Goal: Task Accomplishment & Management: Complete application form

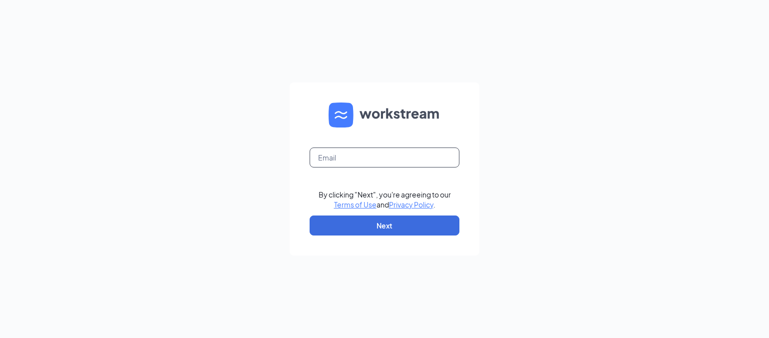
click at [343, 163] on input "text" at bounding box center [385, 157] width 150 height 20
type input "jhutt@meyerfoodsmc.com"
click at [367, 223] on button "Next" at bounding box center [385, 225] width 150 height 20
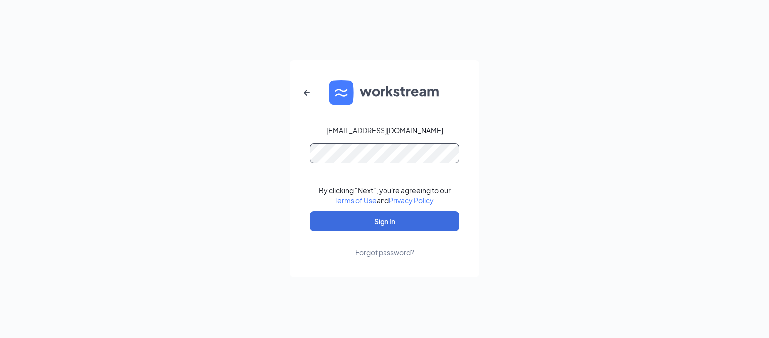
click at [310, 211] on button "Sign In" at bounding box center [385, 221] width 150 height 20
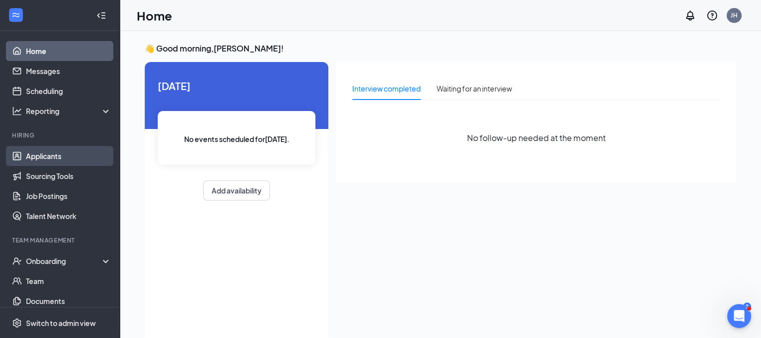
click at [70, 156] on link "Applicants" at bounding box center [68, 156] width 85 height 20
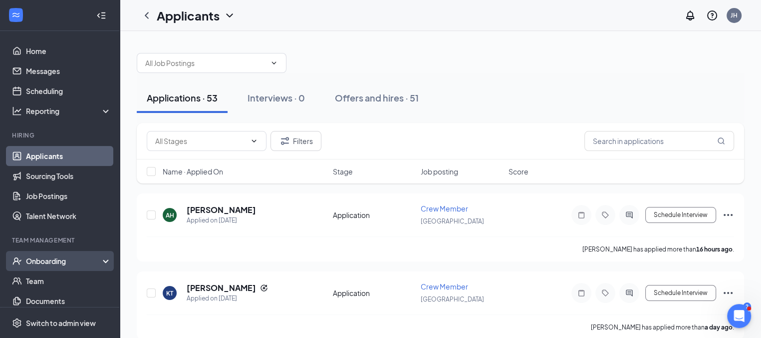
click at [76, 261] on div "Onboarding" at bounding box center [64, 261] width 77 height 10
click at [63, 278] on link "Overview" at bounding box center [68, 281] width 85 height 20
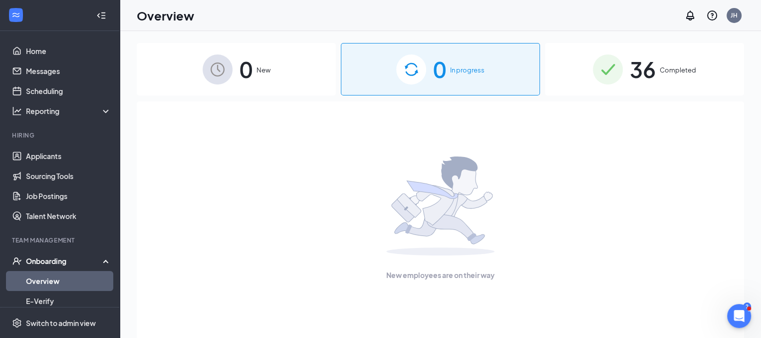
click at [486, 79] on div "0 In progress" at bounding box center [440, 69] width 199 height 52
click at [644, 83] on span "36" at bounding box center [643, 69] width 26 height 34
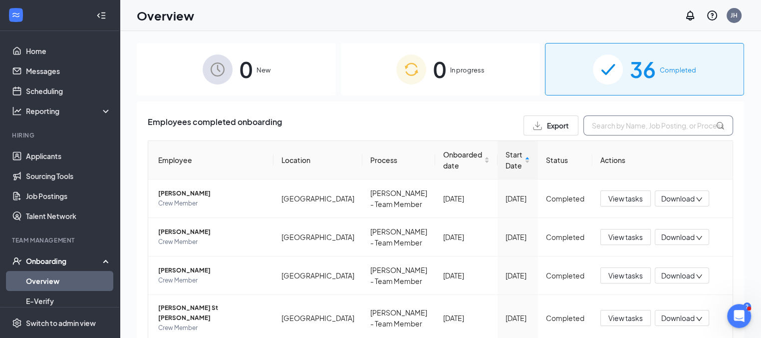
click at [660, 123] on input "text" at bounding box center [659, 125] width 150 height 20
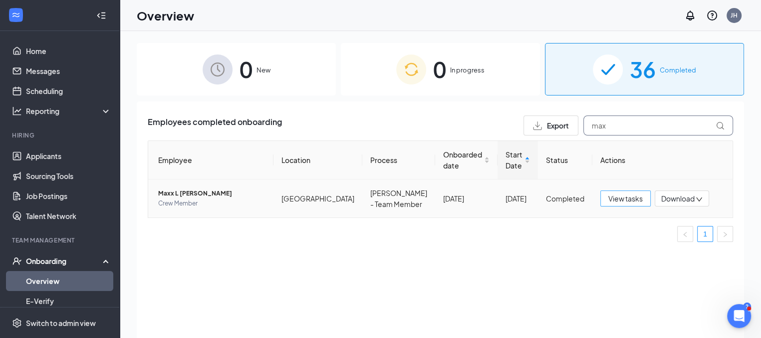
type input "max"
click at [633, 201] on span "View tasks" at bounding box center [626, 198] width 34 height 11
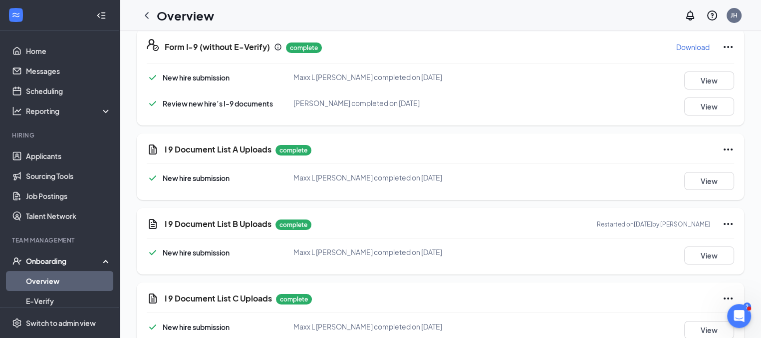
scroll to position [242, 0]
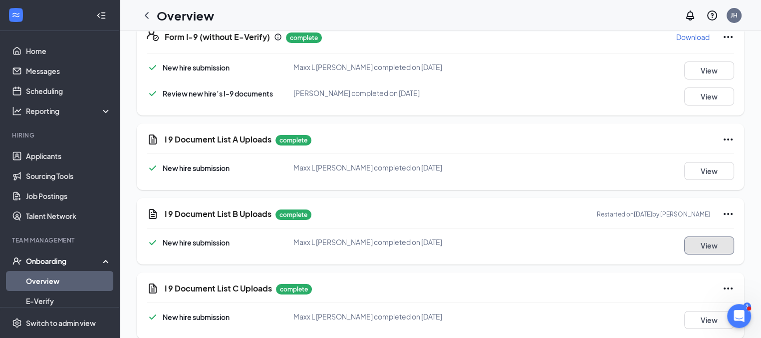
click at [705, 245] on button "View" at bounding box center [710, 245] width 50 height 18
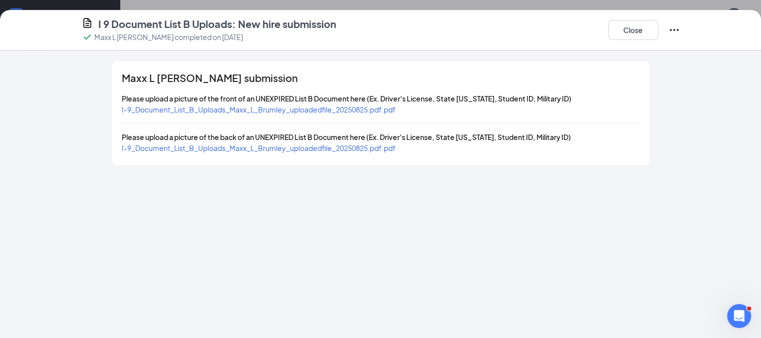
click at [308, 107] on span "I-9_Document_List_B_Uploads_Maxx_L_Brumley_uploadedfile_20250825.pdf.pdf" at bounding box center [259, 109] width 274 height 9
click at [659, 26] on button "Close" at bounding box center [634, 30] width 50 height 20
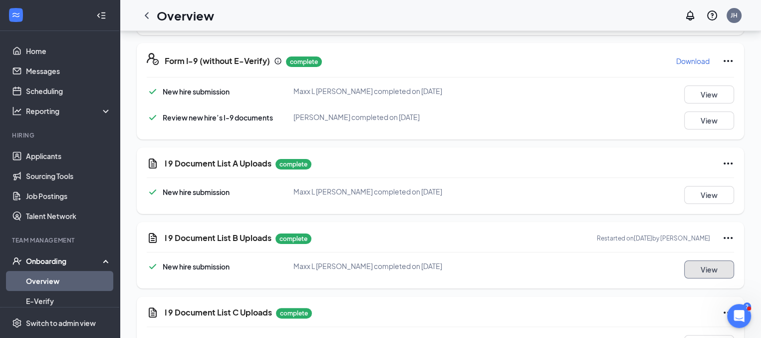
scroll to position [0, 0]
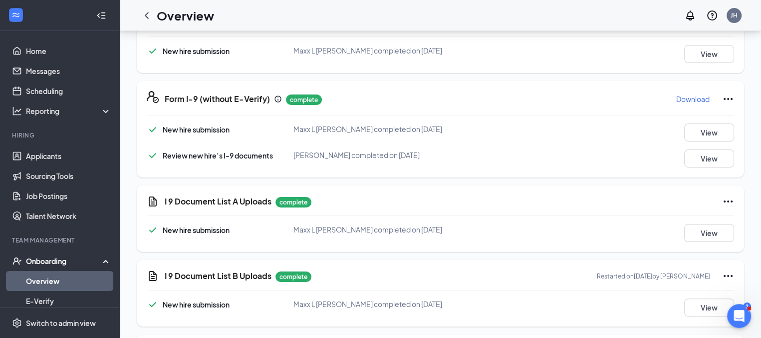
click at [724, 99] on icon "Ellipses" at bounding box center [728, 99] width 9 height 2
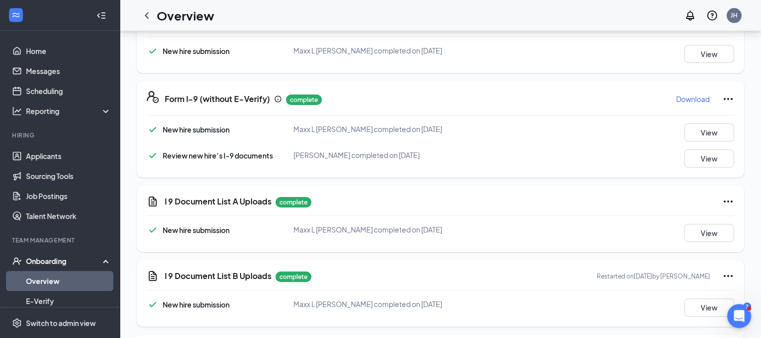
click at [723, 100] on icon "Ellipses" at bounding box center [729, 99] width 12 height 12
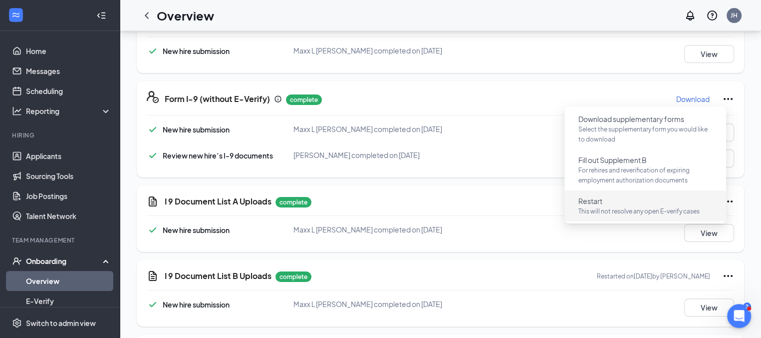
click at [689, 209] on p "This will not resolve any open E-verify cases" at bounding box center [646, 211] width 134 height 10
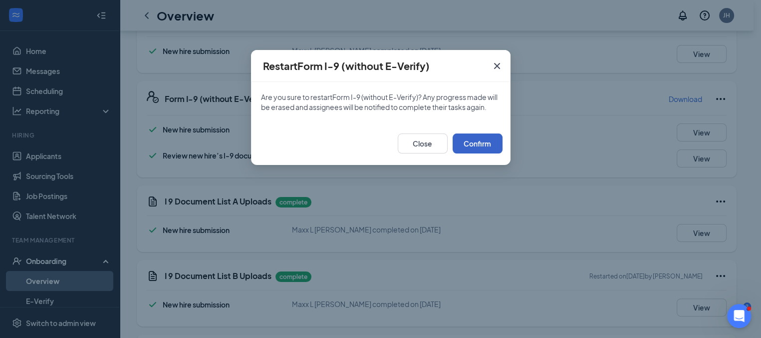
click at [493, 150] on button "Confirm" at bounding box center [478, 143] width 50 height 20
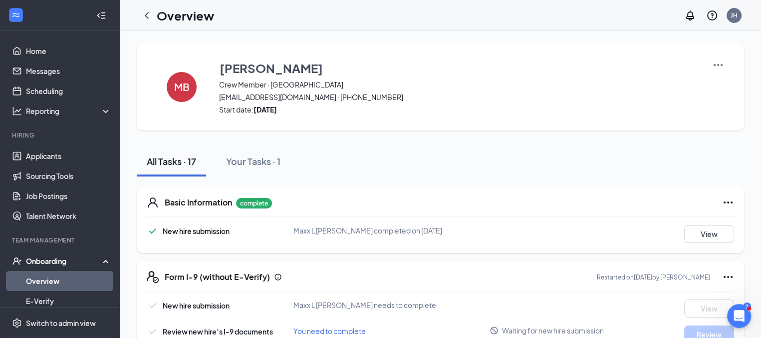
click at [713, 62] on img at bounding box center [719, 65] width 12 height 12
click at [715, 83] on span "View details" at bounding box center [710, 82] width 39 height 11
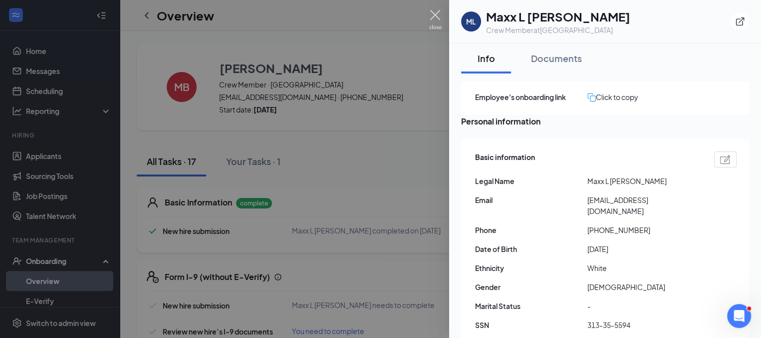
click at [437, 13] on img at bounding box center [435, 19] width 12 height 19
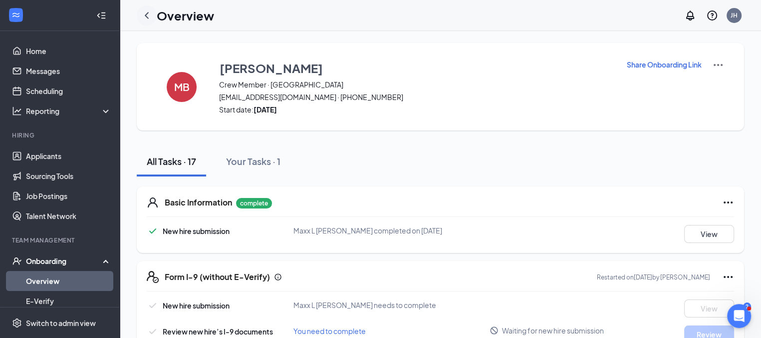
click at [142, 15] on icon "ChevronLeft" at bounding box center [147, 15] width 12 height 12
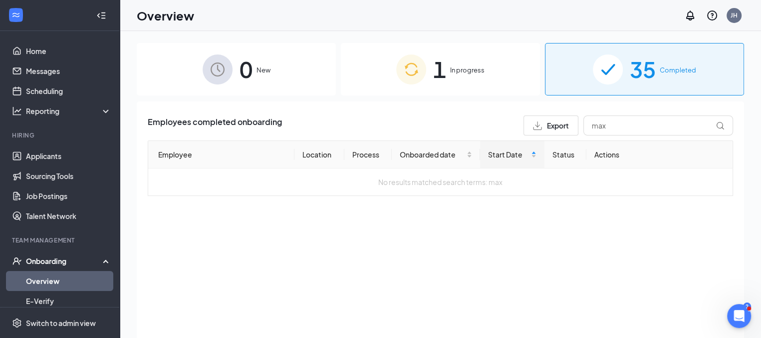
click at [421, 68] on img at bounding box center [411, 69] width 30 height 30
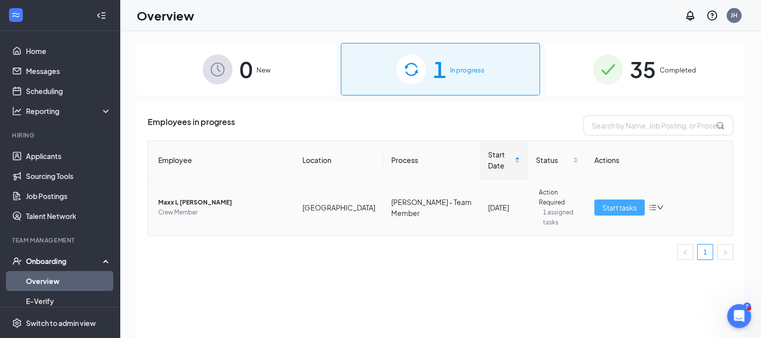
click at [617, 202] on span "Start tasks" at bounding box center [620, 207] width 34 height 11
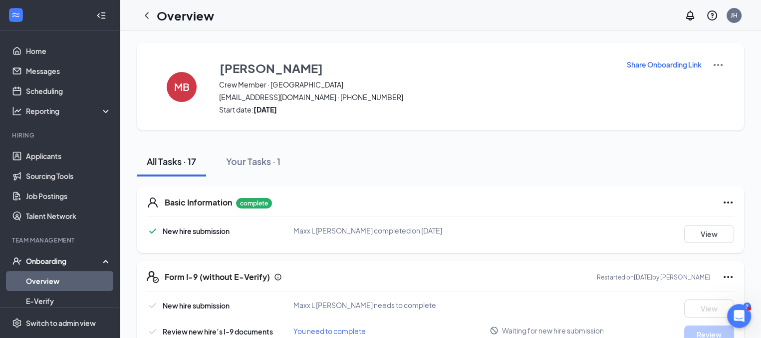
click at [638, 61] on p "Share Onboarding Link" at bounding box center [664, 64] width 75 height 10
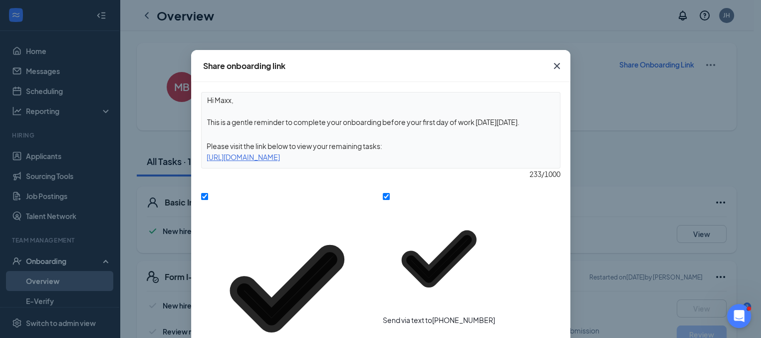
drag, startPoint x: 206, startPoint y: 157, endPoint x: 457, endPoint y: 166, distance: 251.3
click at [457, 166] on div "Hi Maxx, This is a gentle reminder to complete your onboarding before your firs…" at bounding box center [381, 130] width 360 height 76
copy div "[URL][DOMAIN_NAME]"
click at [557, 61] on icon "Cross" at bounding box center [557, 66] width 12 height 12
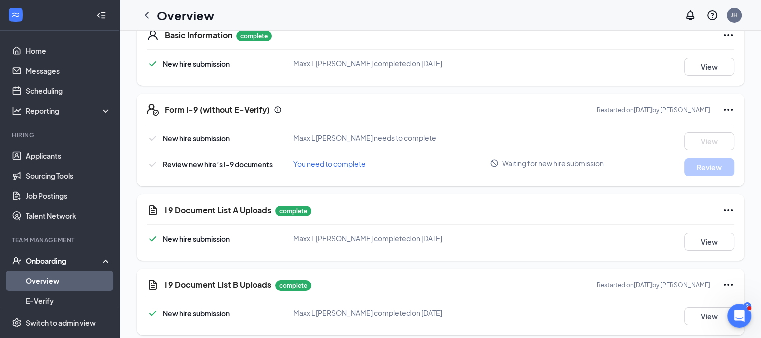
scroll to position [167, 0]
click at [582, 202] on div "I 9 Document List A Uploads complete New hire submission Maxx L [PERSON_NAME] c…" at bounding box center [441, 227] width 608 height 66
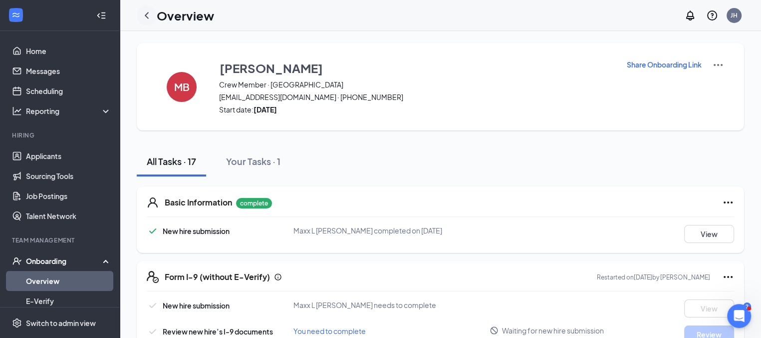
click at [146, 19] on icon "ChevronLeft" at bounding box center [147, 15] width 12 height 12
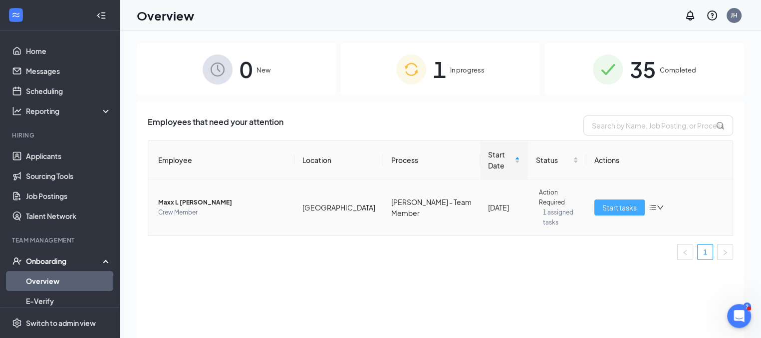
click at [631, 202] on span "Start tasks" at bounding box center [620, 207] width 34 height 11
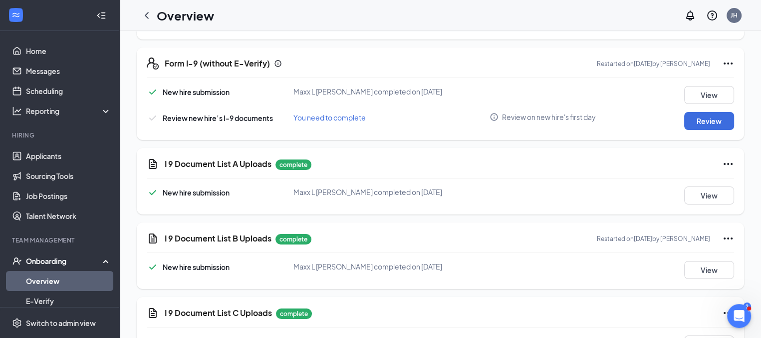
scroll to position [242, 0]
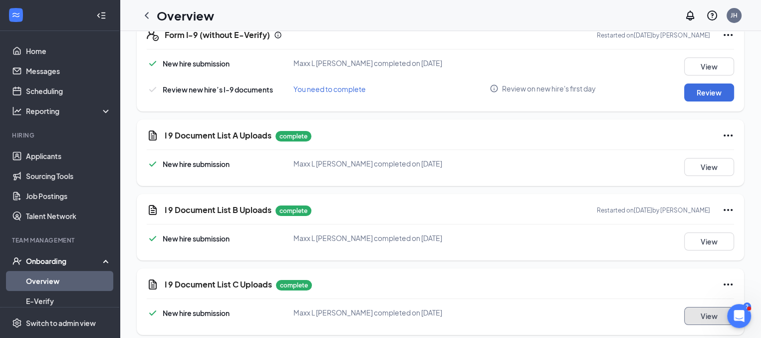
click at [699, 319] on button "View" at bounding box center [710, 316] width 50 height 18
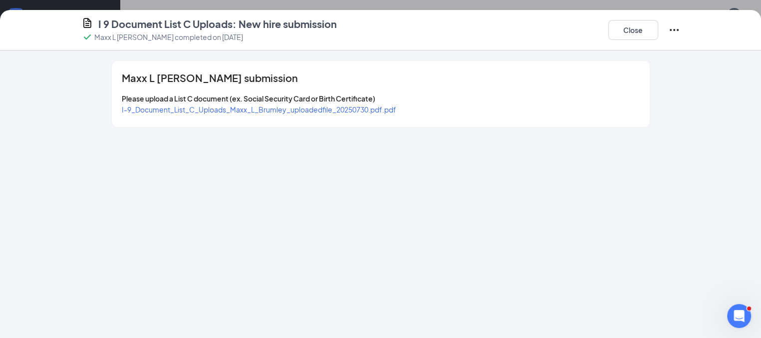
click at [275, 111] on span "I-9_Document_List_C_Uploads_Maxx_L_Brumley_uploadedfile_20250730.pdf.pdf" at bounding box center [259, 109] width 275 height 9
click at [659, 31] on button "Close" at bounding box center [634, 30] width 50 height 20
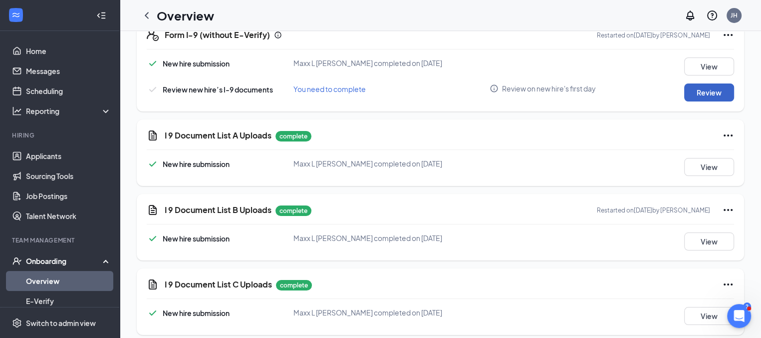
click at [706, 96] on button "Review" at bounding box center [710, 92] width 50 height 18
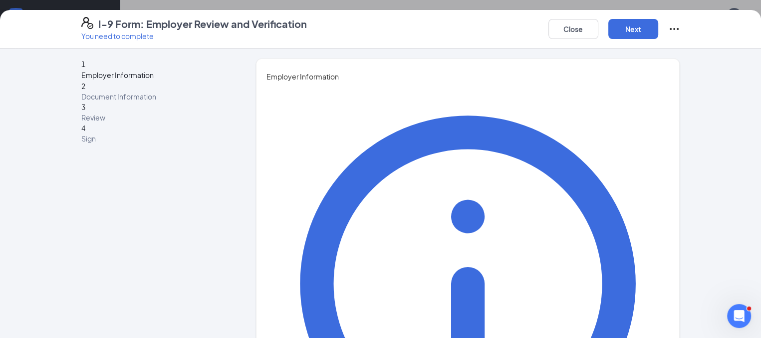
type input "Justy"
type input "Hutt"
type input "General Manager"
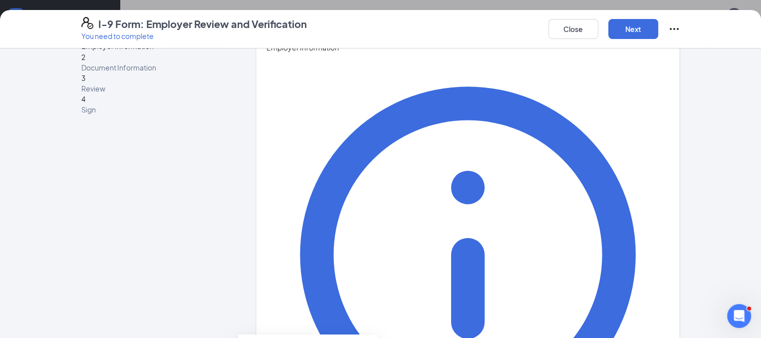
type input "8"
type input "[DATE]"
click at [659, 30] on button "Next" at bounding box center [634, 29] width 50 height 20
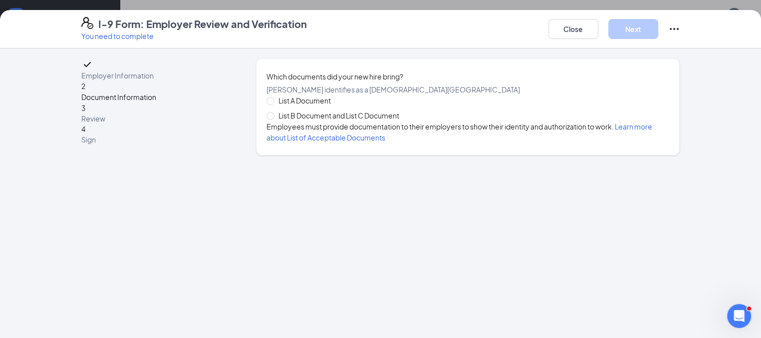
scroll to position [0, 0]
click at [275, 121] on span "List B Document and List C Document" at bounding box center [339, 115] width 129 height 11
click at [267, 119] on input "List B Document and List C Document" at bounding box center [270, 115] width 7 height 7
radio input "true"
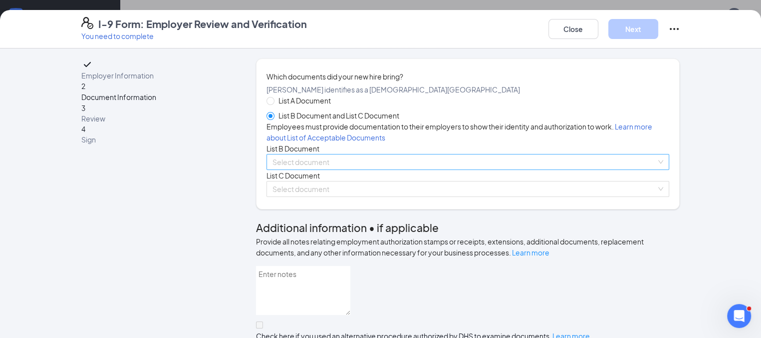
click at [339, 169] on input "search" at bounding box center [465, 161] width 384 height 15
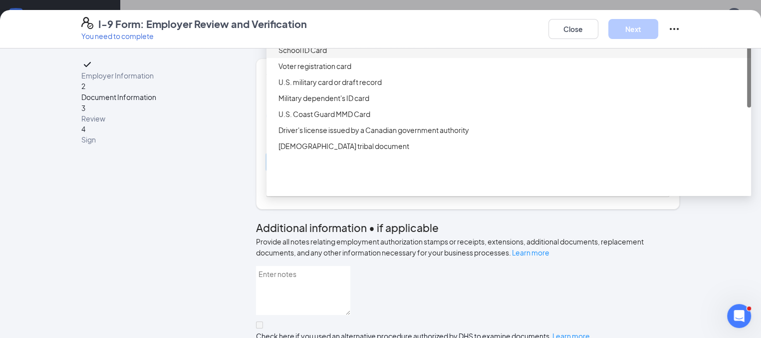
click at [293, 58] on div "School ID Card" at bounding box center [509, 50] width 485 height 16
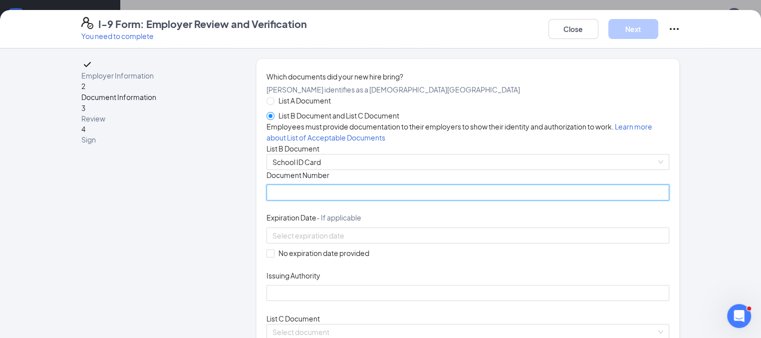
click at [315, 200] on input "Document Number" at bounding box center [468, 192] width 403 height 16
type input "na"
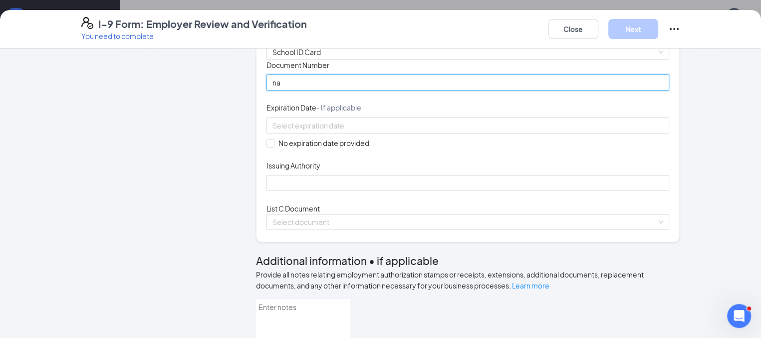
scroll to position [110, 0]
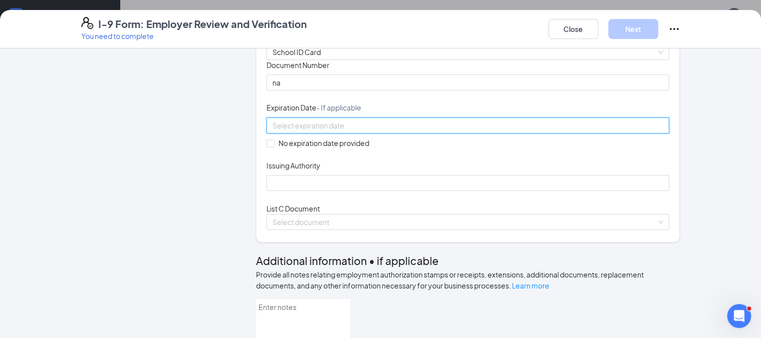
click at [306, 131] on input at bounding box center [467, 125] width 389 height 11
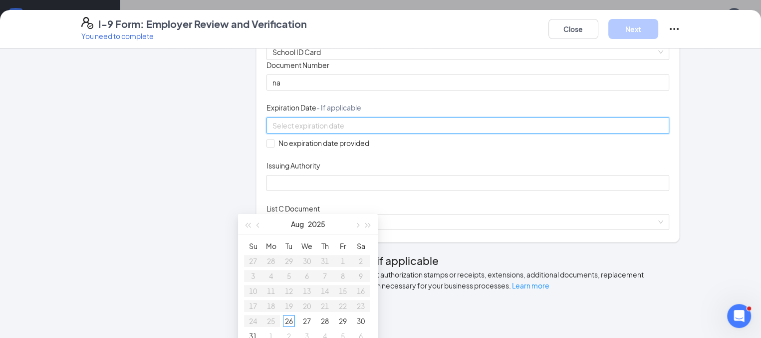
type input "6"
type input "[DATE]"
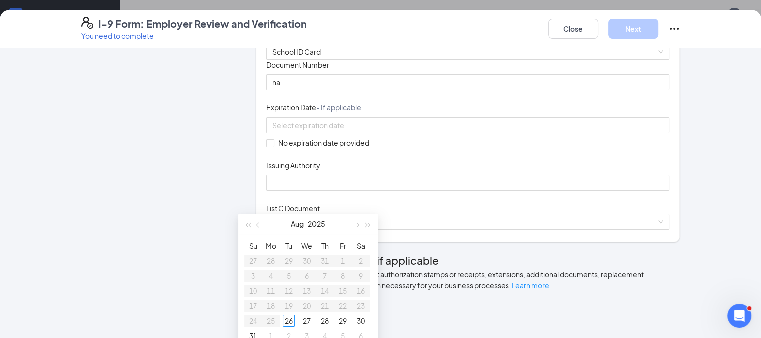
click at [503, 191] on div "Document Title School ID Card Document Number na Expiration Date - If applicabl…" at bounding box center [468, 125] width 403 height 131
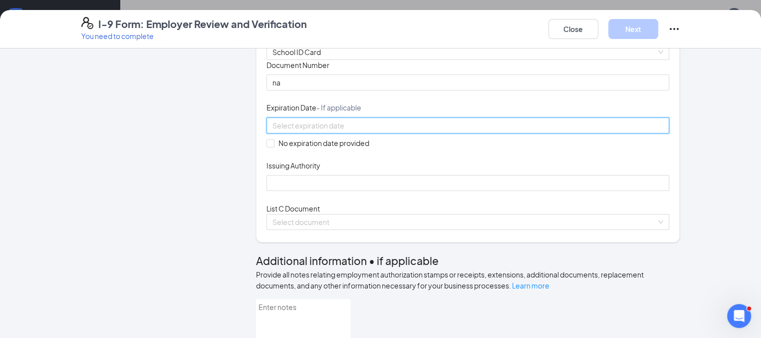
click at [339, 131] on input at bounding box center [467, 125] width 389 height 11
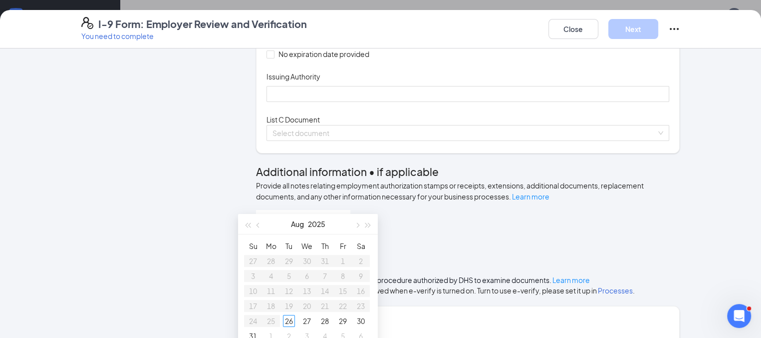
scroll to position [215, 0]
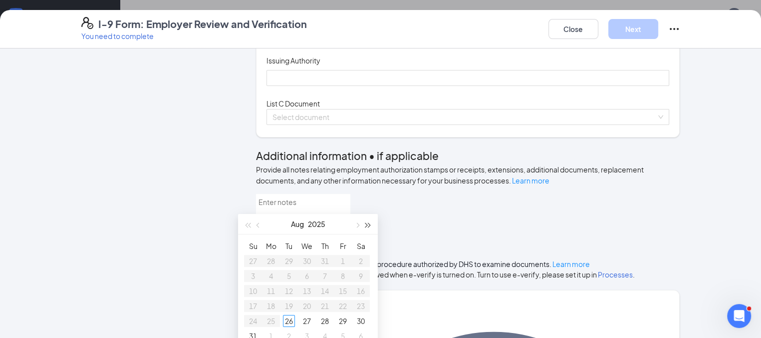
click at [366, 224] on span "button" at bounding box center [368, 225] width 5 height 5
click at [258, 227] on button "button" at bounding box center [258, 224] width 11 height 20
type input "[DATE]"
click at [274, 263] on div "1" at bounding box center [271, 261] width 12 height 12
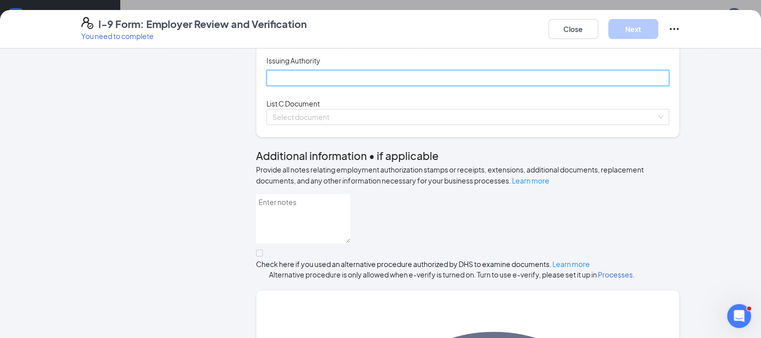
click at [333, 86] on input "Issuing Authority" at bounding box center [468, 78] width 403 height 16
type input "[GEOGRAPHIC_DATA]"
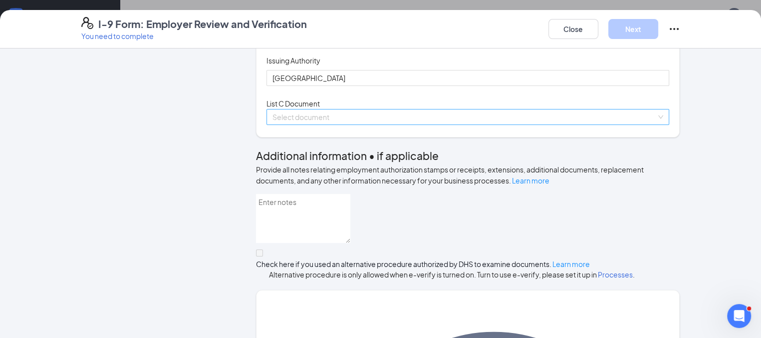
click at [378, 124] on input "search" at bounding box center [465, 116] width 384 height 15
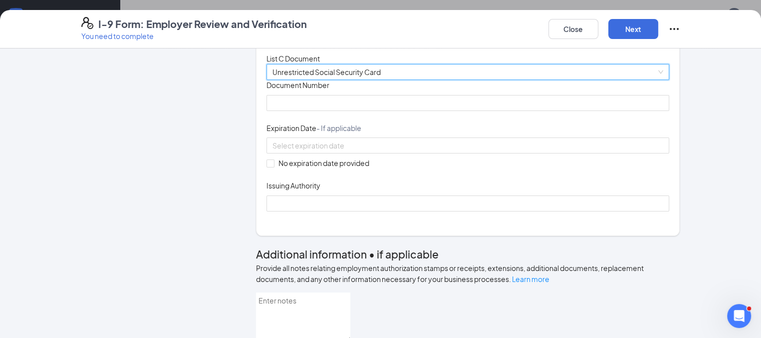
scroll to position [261, 0]
click at [376, 110] on input "Document Number" at bounding box center [468, 102] width 403 height 16
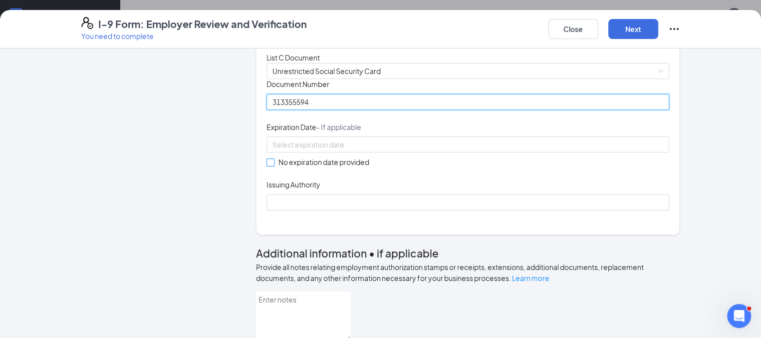
type input "313355594"
click at [267, 167] on label "No expiration date provided" at bounding box center [320, 161] width 107 height 11
click at [267, 165] on input "No expiration date provided" at bounding box center [270, 161] width 7 height 7
checkbox input "true"
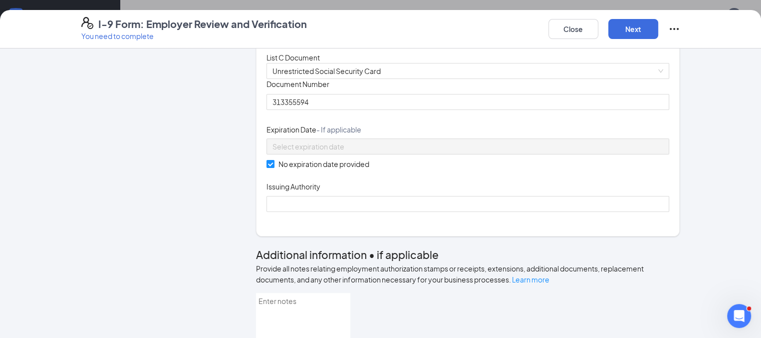
scroll to position [321, 0]
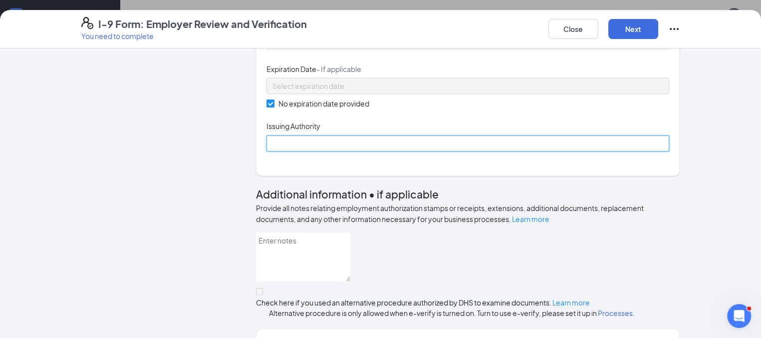
click at [330, 151] on input "Issuing Authority" at bounding box center [468, 143] width 403 height 16
type input "Social Security Administration"
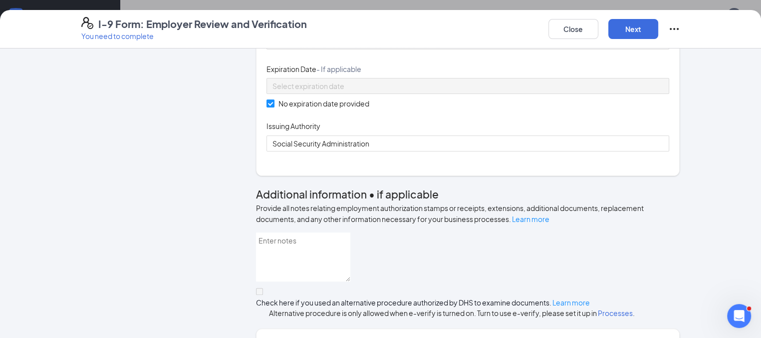
click at [553, 151] on div "Document Title Unrestricted Social Security Card Document Number 313355594 Expi…" at bounding box center [468, 84] width 403 height 133
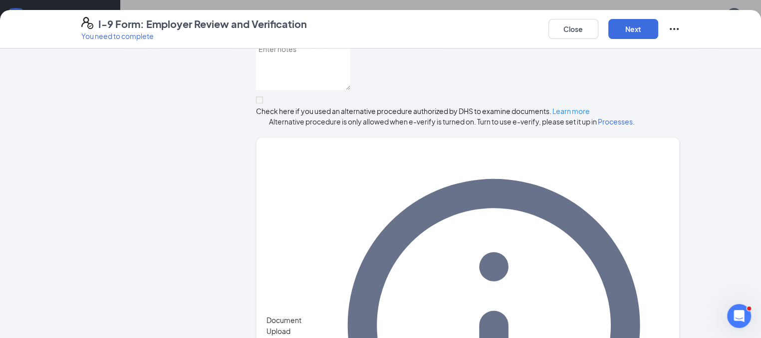
scroll to position [560, 0]
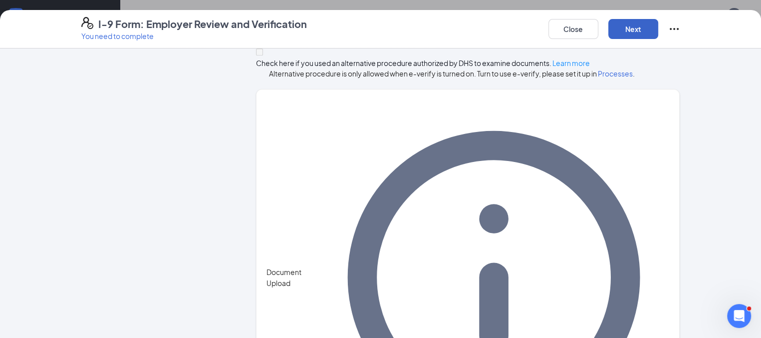
click at [659, 27] on button "Next" at bounding box center [634, 29] width 50 height 20
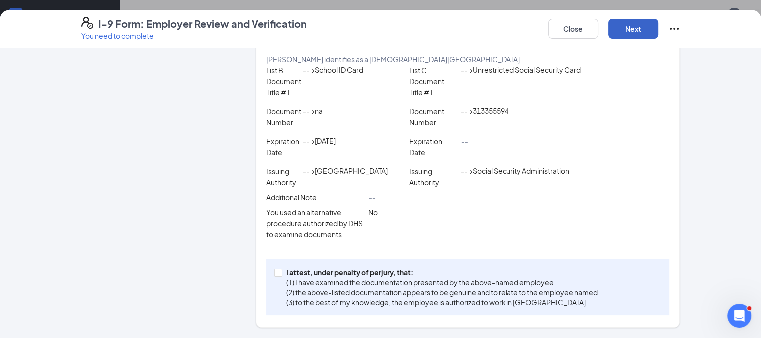
scroll to position [190, 0]
click at [275, 274] on input "I attest, under penalty of [PERSON_NAME], that: (1) I have examined the documen…" at bounding box center [278, 272] width 7 height 7
checkbox input "true"
click at [659, 32] on button "Next" at bounding box center [634, 29] width 50 height 20
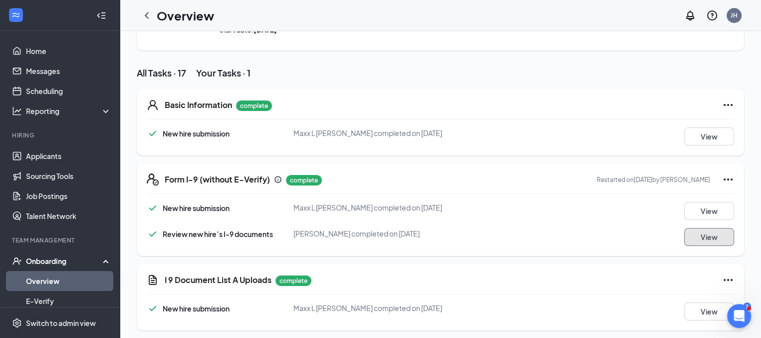
scroll to position [0, 0]
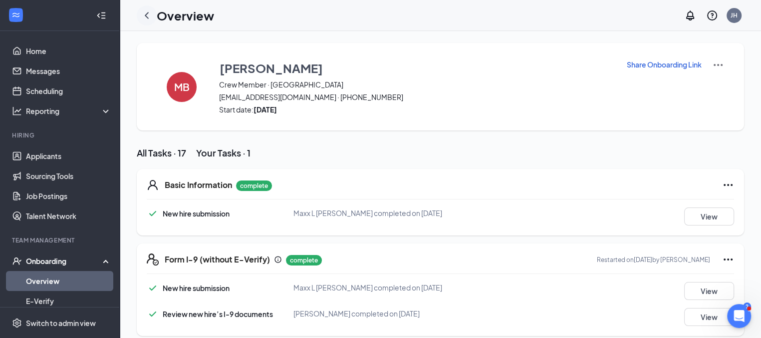
click at [145, 14] on icon "ChevronLeft" at bounding box center [147, 15] width 12 height 12
